Goal: Task Accomplishment & Management: Use online tool/utility

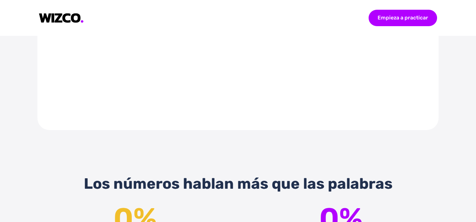
scroll to position [598, 0]
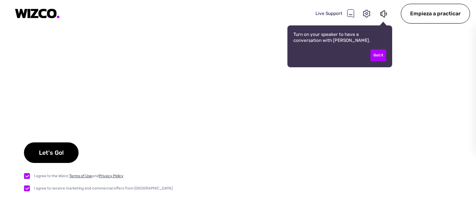
checkbox input "true"
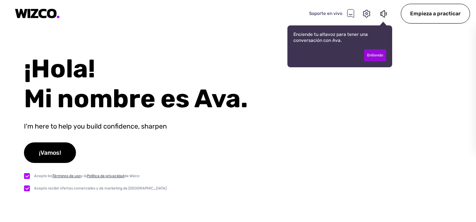
click at [378, 56] on div "Entiendo" at bounding box center [375, 55] width 22 height 12
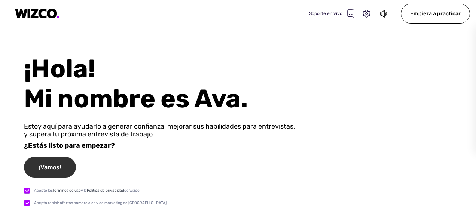
click at [55, 170] on div "¡Vamos!" at bounding box center [50, 167] width 52 height 21
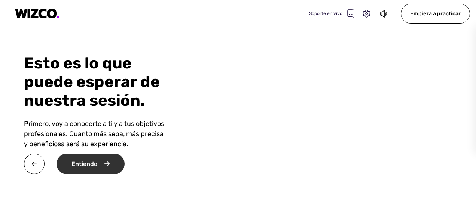
click at [84, 174] on div "Entiendo" at bounding box center [90, 164] width 68 height 21
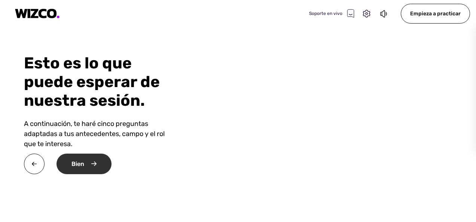
click at [79, 164] on div "Bien" at bounding box center [83, 164] width 55 height 21
